Goal: Task Accomplishment & Management: Manage account settings

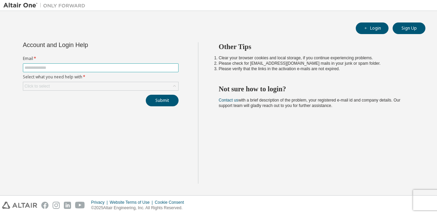
click at [77, 65] on input "text" at bounding box center [101, 67] width 152 height 5
type input "**********"
click at [74, 84] on div "Click to select" at bounding box center [100, 86] width 155 height 8
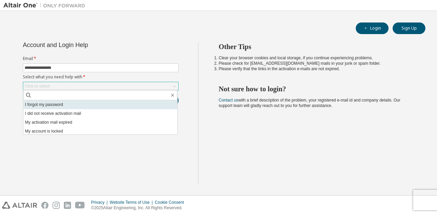
click at [71, 105] on li "I forgot my password" at bounding box center [100, 104] width 154 height 9
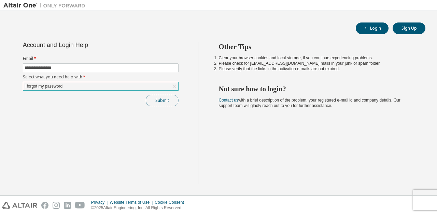
click at [159, 101] on button "Submit" at bounding box center [162, 101] width 33 height 12
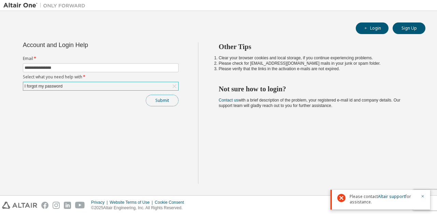
click at [160, 100] on button "Submit" at bounding box center [162, 101] width 33 height 12
